Goal: Check status: Check status

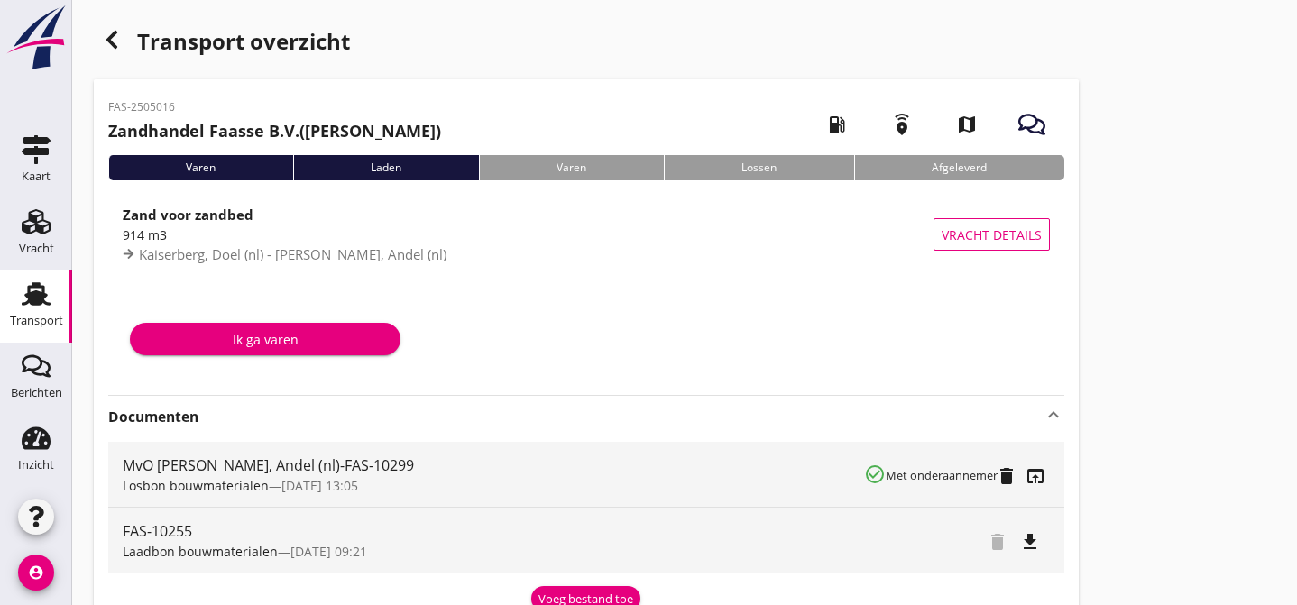
scroll to position [108, 0]
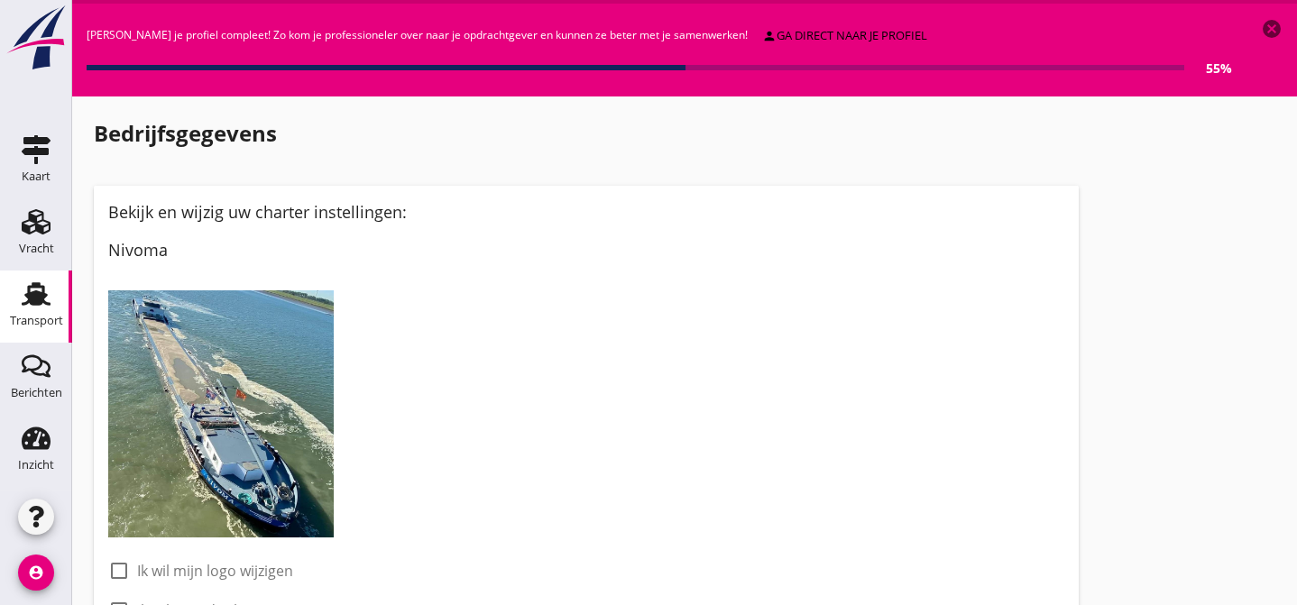
click at [39, 296] on use at bounding box center [36, 293] width 29 height 23
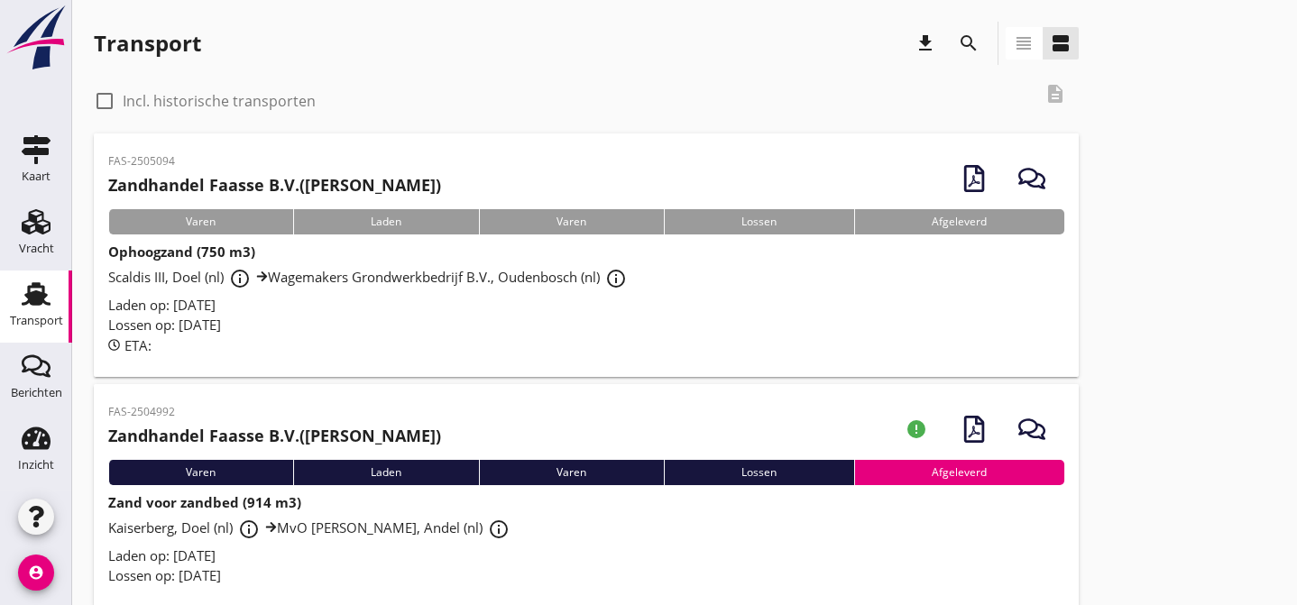
click at [109, 98] on div at bounding box center [104, 101] width 31 height 31
checkbox input "true"
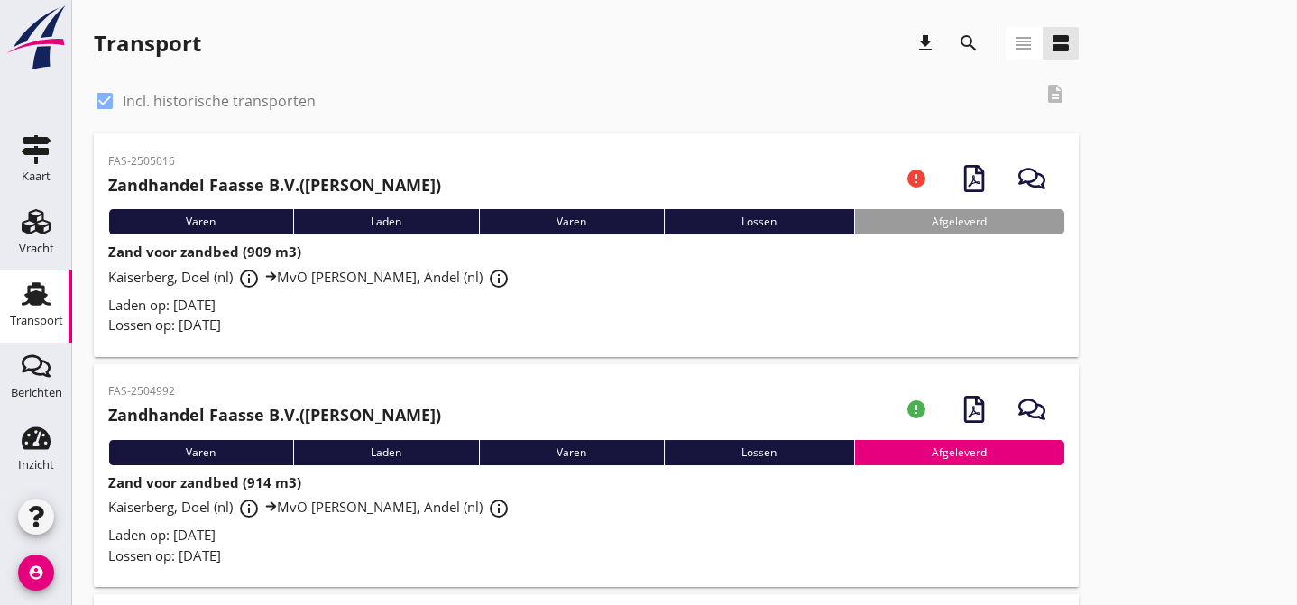
click at [645, 270] on div "Kaiserberg, Doel (nl) info_outline MvO Andel Giessen, Andel (nl) info_outline" at bounding box center [586, 278] width 956 height 32
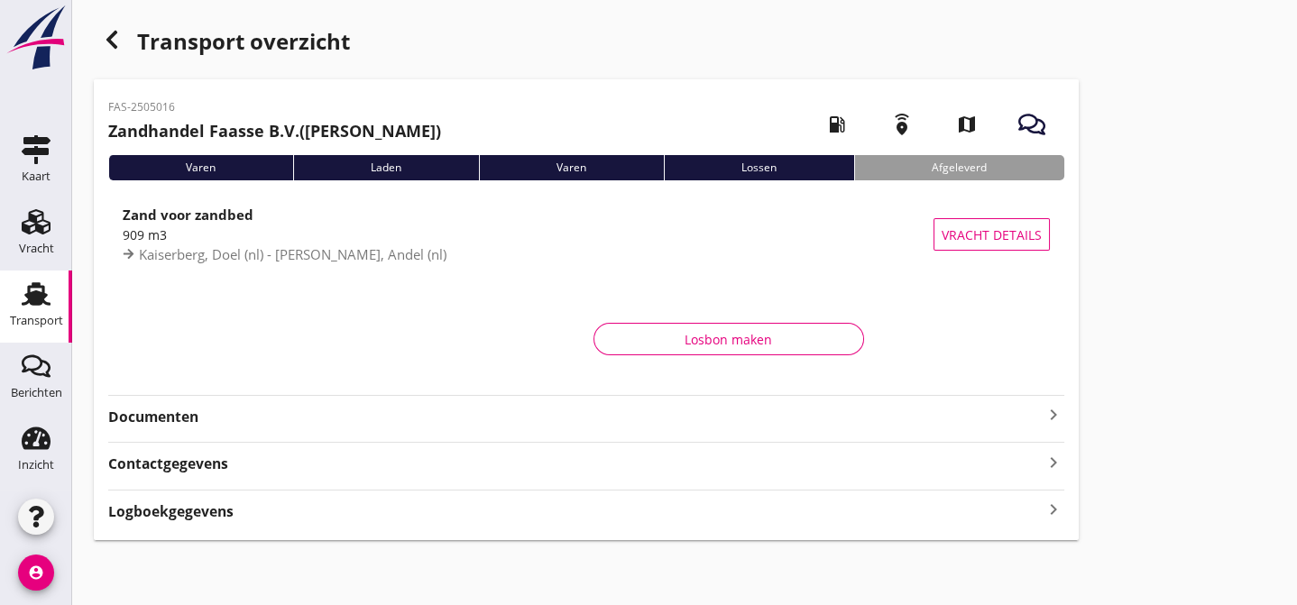
click at [463, 414] on strong "Documenten" at bounding box center [575, 417] width 934 height 21
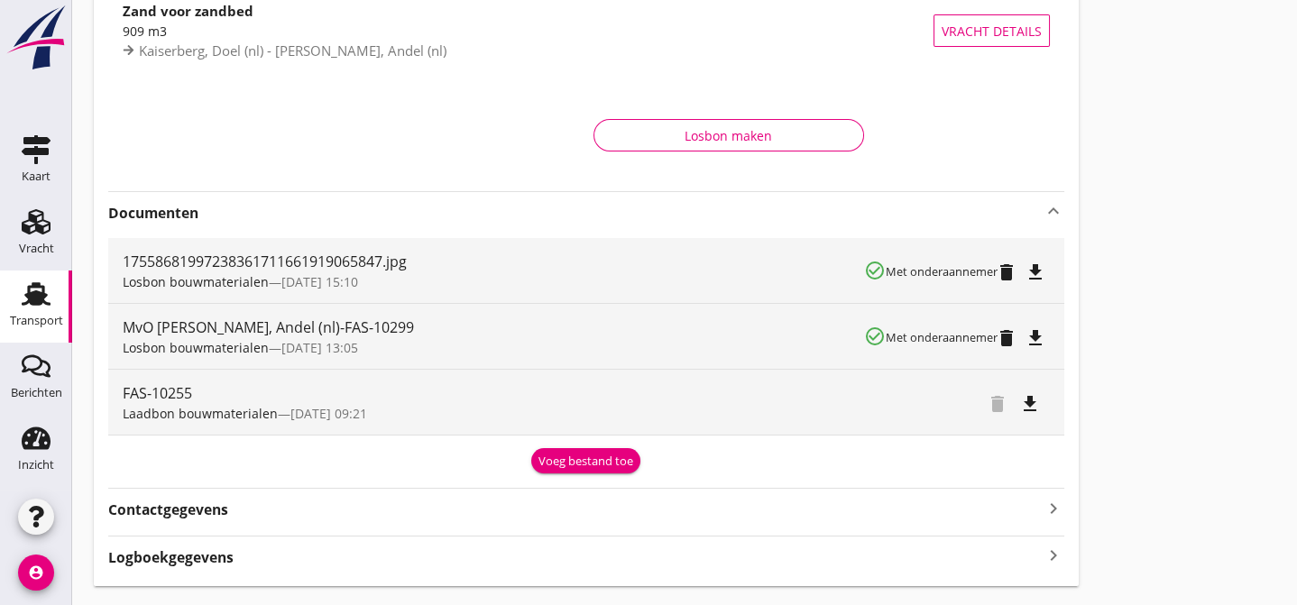
scroll to position [250, 0]
